Goal: Transaction & Acquisition: Book appointment/travel/reservation

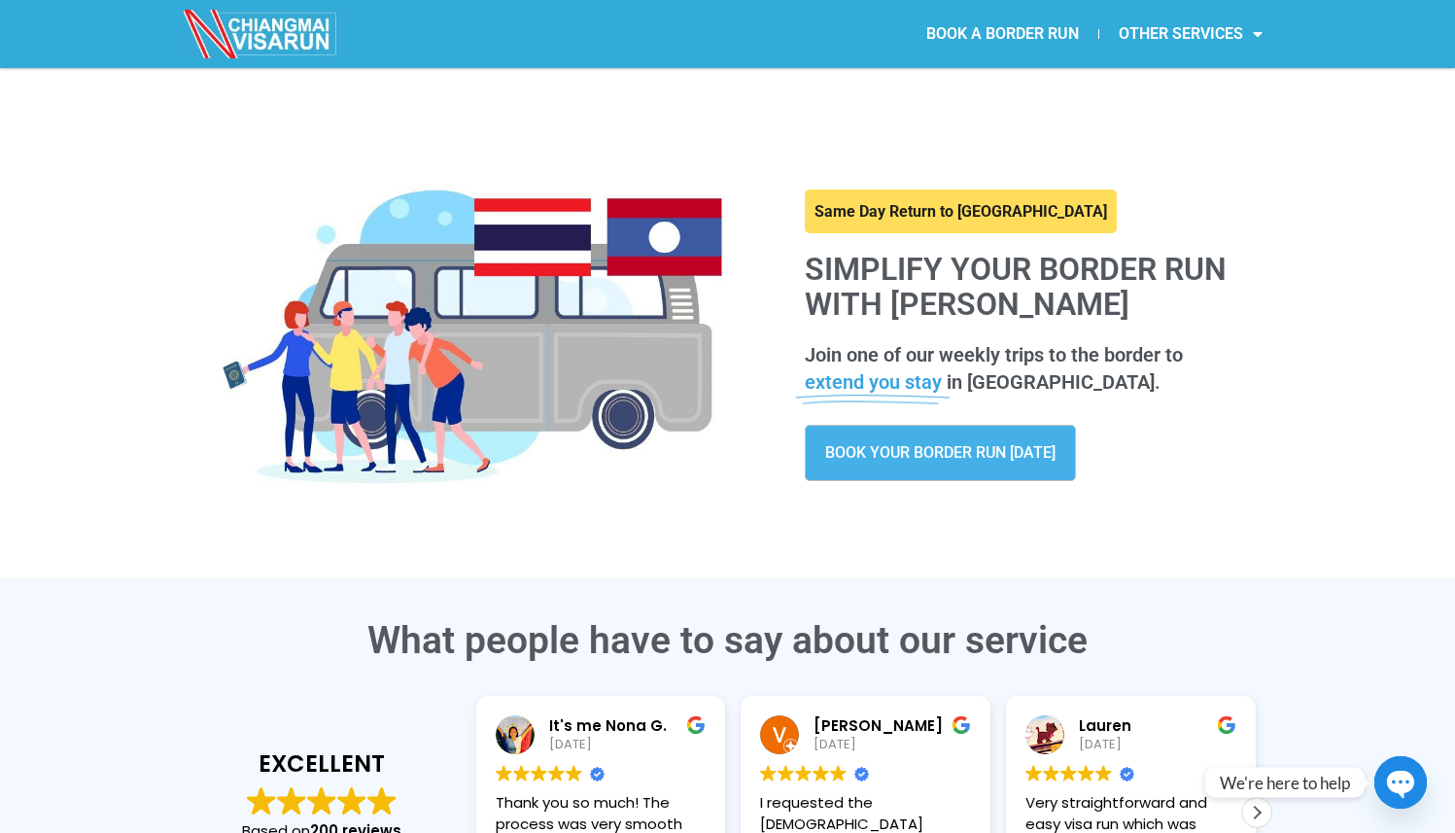
click at [940, 446] on span "BOOK YOUR BORDER RUN TODAY" at bounding box center [940, 453] width 230 height 16
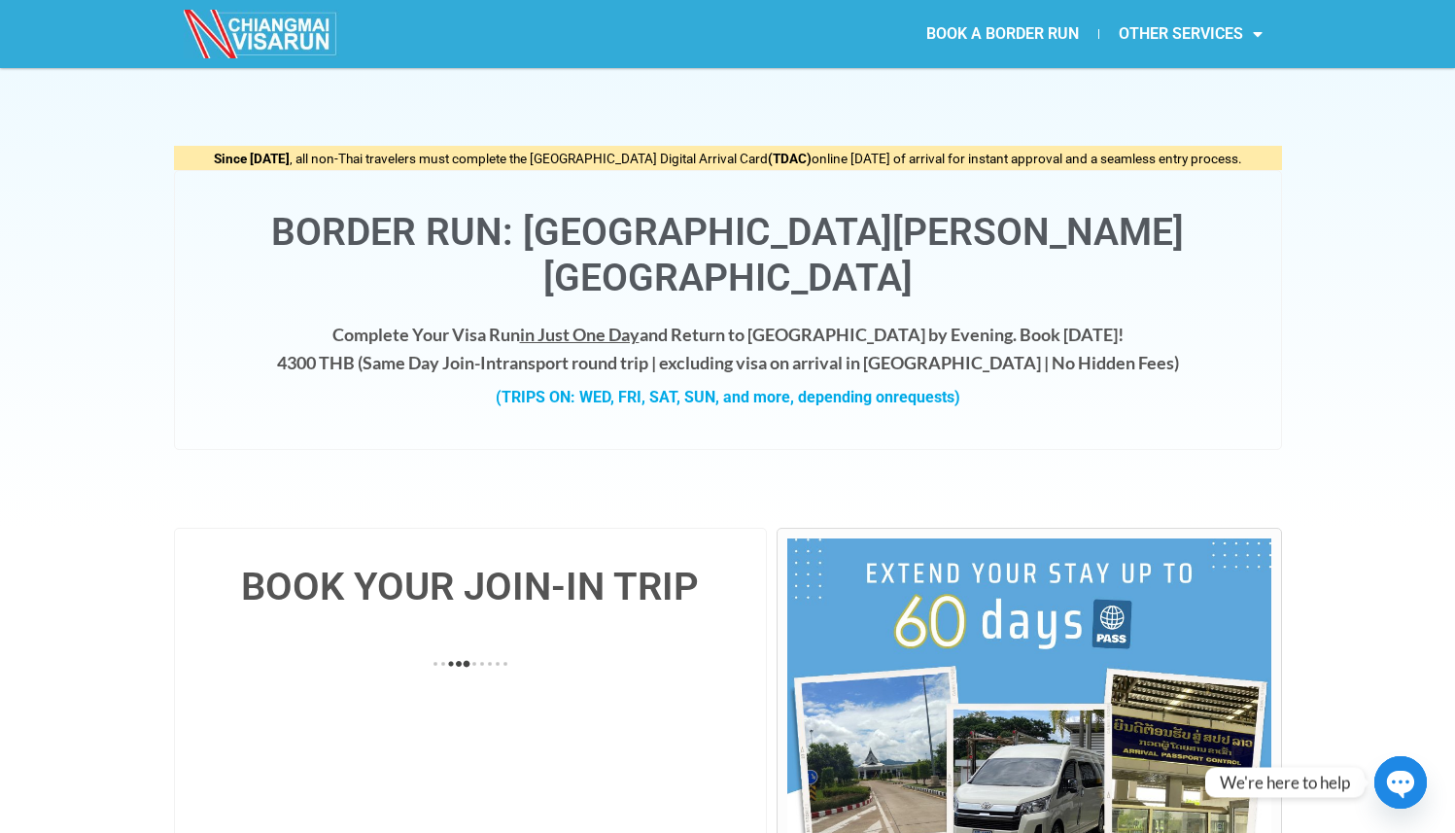
drag, startPoint x: 841, startPoint y: 230, endPoint x: 1123, endPoint y: 242, distance: 282.1
click at [1123, 242] on h1 "Border Run: [GEOGRAPHIC_DATA][PERSON_NAME][GEOGRAPHIC_DATA]" at bounding box center [727, 255] width 1067 height 91
copy h1 "[PERSON_NAME]"
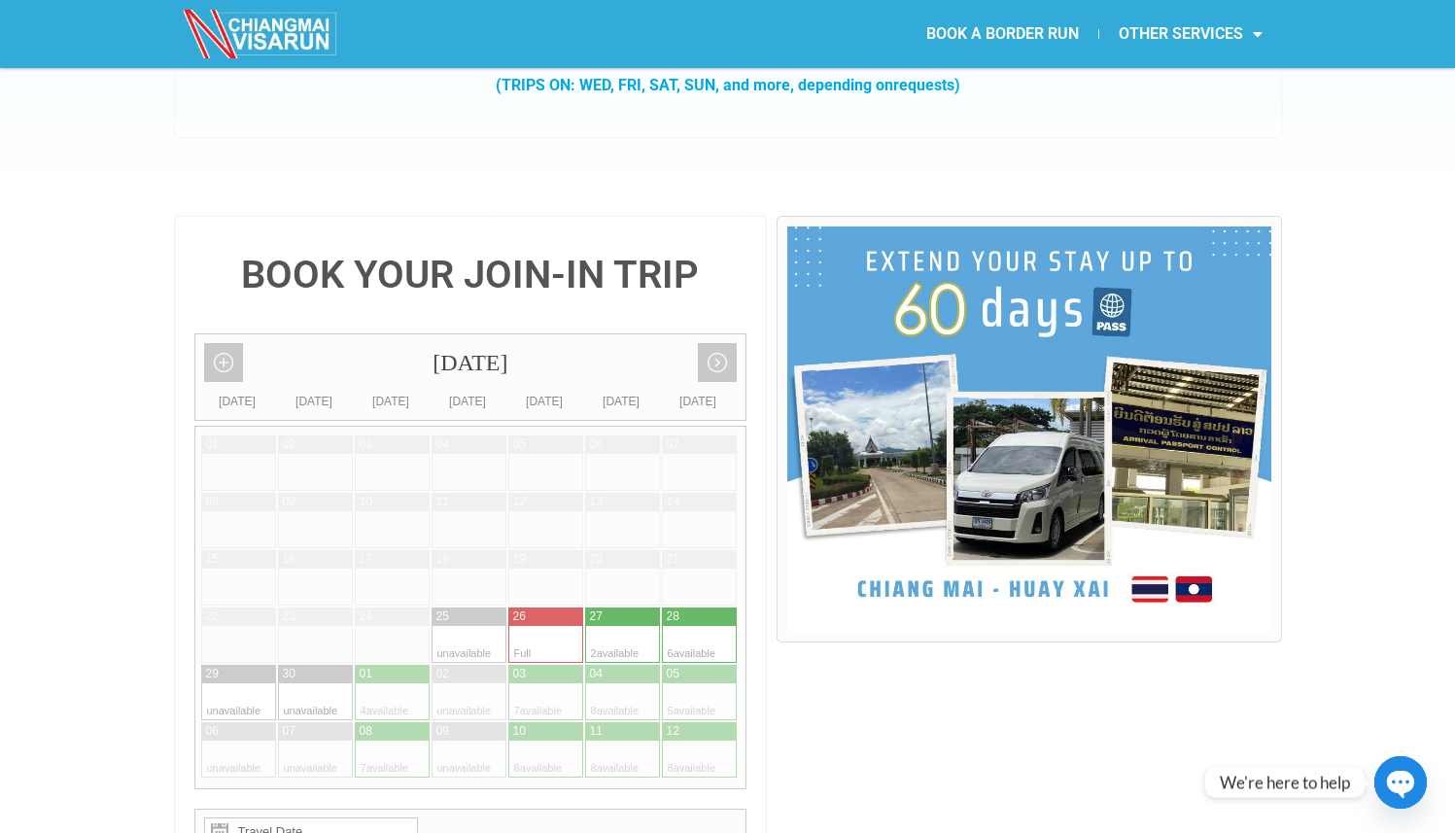
scroll to position [412, 0]
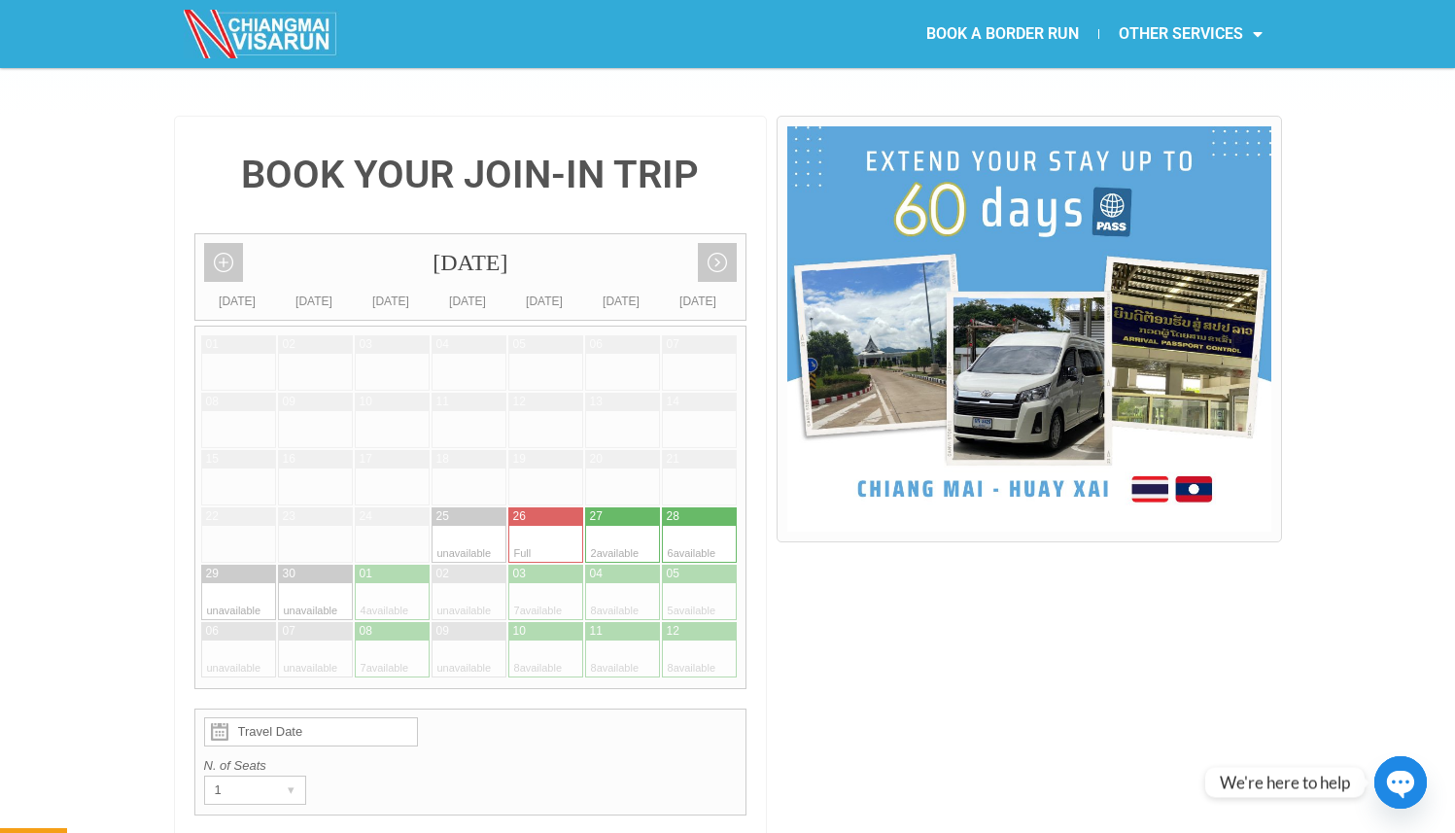
click at [616, 507] on div at bounding box center [604, 516] width 39 height 18
type input "[DATE]"
radio input "true"
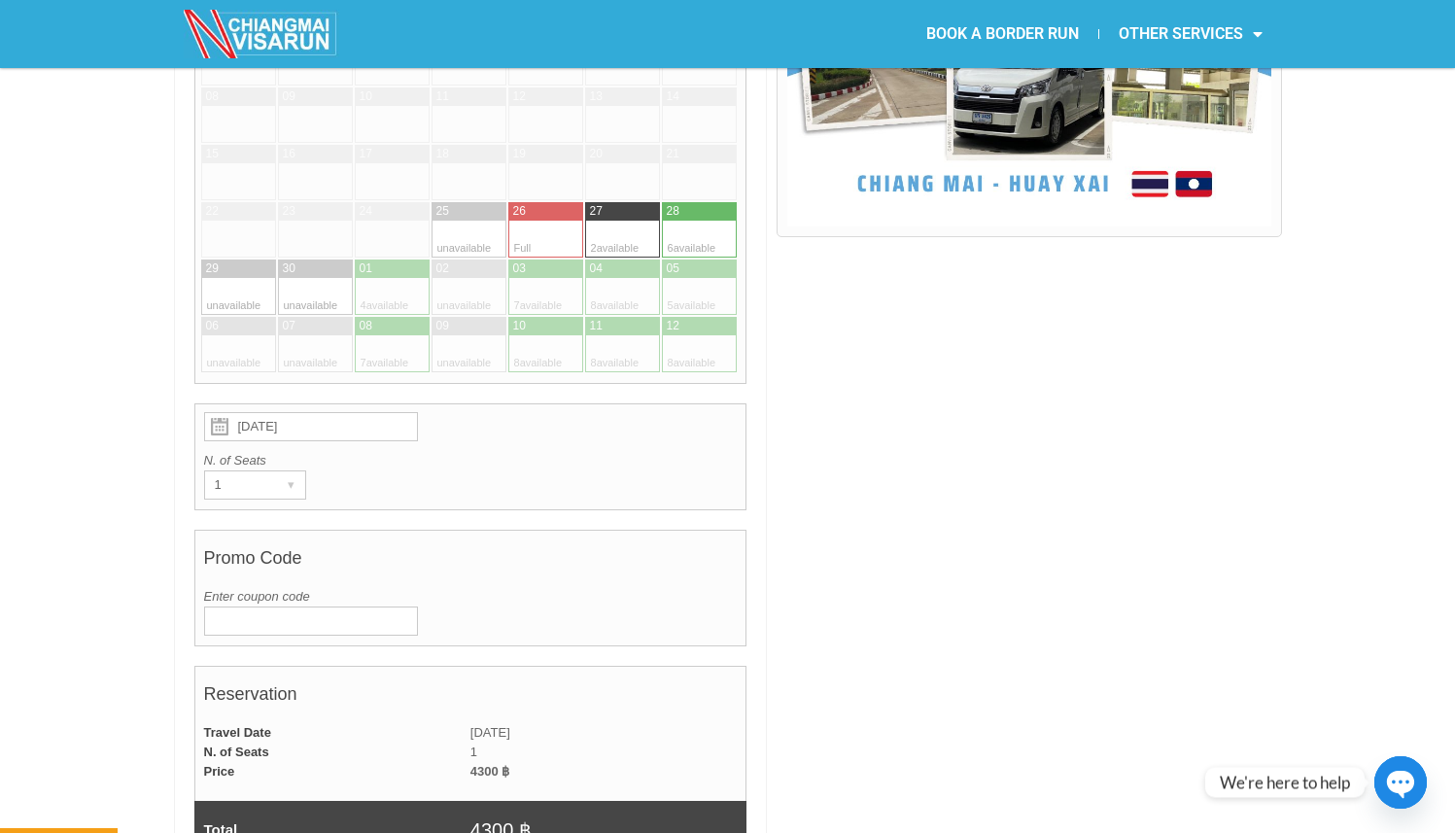
scroll to position [737, 0]
